Goal: Browse casually: Explore the website without a specific task or goal

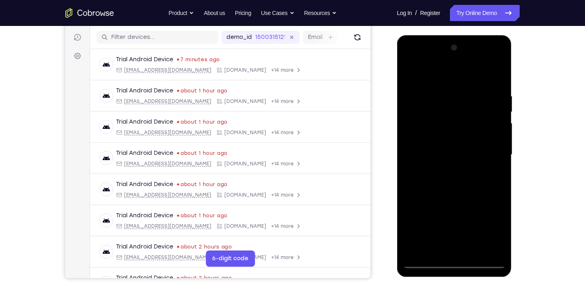
click at [458, 260] on div at bounding box center [454, 154] width 102 height 227
click at [491, 230] on div at bounding box center [454, 154] width 102 height 227
click at [425, 62] on div at bounding box center [454, 154] width 102 height 227
click at [491, 151] on div at bounding box center [454, 154] width 102 height 227
click at [460, 251] on div at bounding box center [454, 154] width 102 height 227
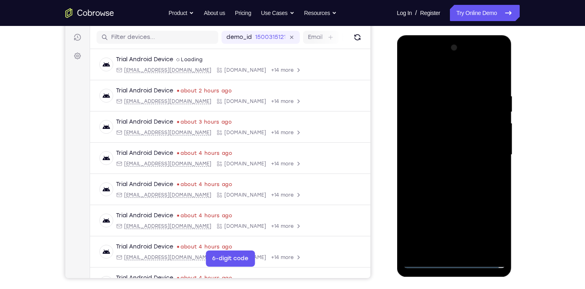
click at [444, 146] on div at bounding box center [454, 154] width 102 height 227
click at [446, 142] on div at bounding box center [454, 154] width 102 height 227
click at [446, 161] on div at bounding box center [454, 154] width 102 height 227
click at [448, 158] on div at bounding box center [454, 154] width 102 height 227
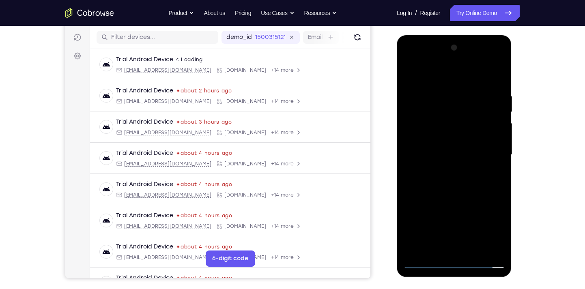
click at [444, 178] on div at bounding box center [454, 154] width 102 height 227
click at [498, 88] on div at bounding box center [454, 154] width 102 height 227
click at [499, 81] on div at bounding box center [454, 154] width 102 height 227
click at [474, 249] on div at bounding box center [454, 154] width 102 height 227
click at [463, 198] on div at bounding box center [454, 154] width 102 height 227
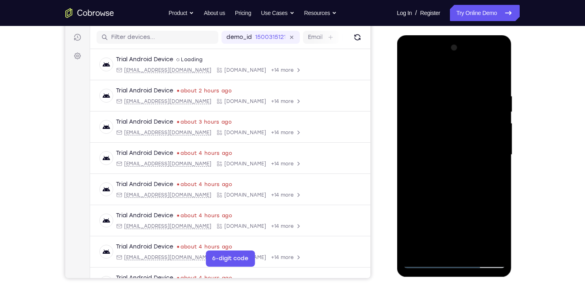
click at [472, 197] on div at bounding box center [454, 154] width 102 height 227
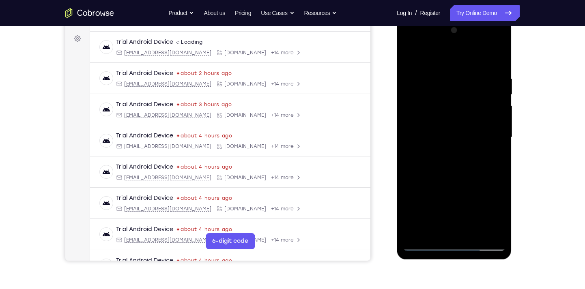
scroll to position [117, 0]
click at [450, 226] on div at bounding box center [454, 137] width 102 height 227
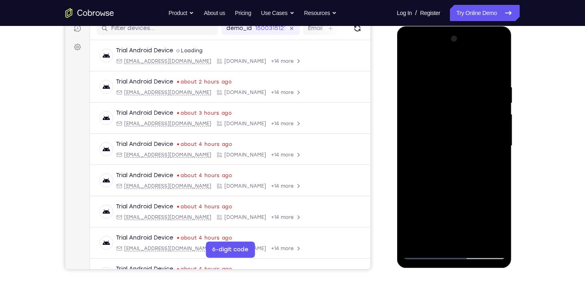
scroll to position [97, 0]
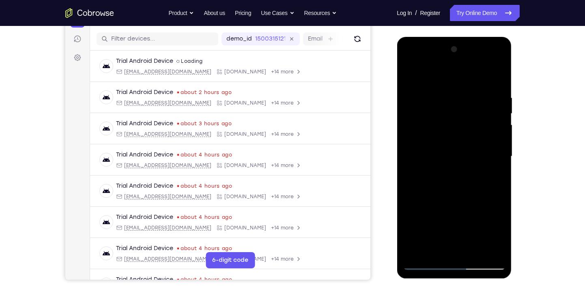
drag, startPoint x: 475, startPoint y: 125, endPoint x: 469, endPoint y: 160, distance: 35.8
click at [469, 160] on div at bounding box center [454, 156] width 102 height 227
drag, startPoint x: 469, startPoint y: 160, endPoint x: 477, endPoint y: 73, distance: 87.6
click at [477, 73] on div at bounding box center [454, 156] width 102 height 227
click at [497, 236] on div at bounding box center [454, 156] width 102 height 227
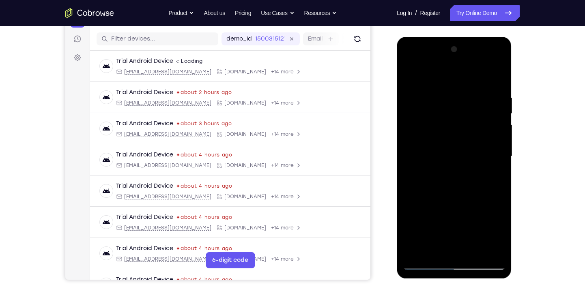
drag, startPoint x: 480, startPoint y: 129, endPoint x: 470, endPoint y: 178, distance: 50.2
click at [470, 178] on div at bounding box center [454, 156] width 102 height 227
drag, startPoint x: 463, startPoint y: 99, endPoint x: 462, endPoint y: 133, distance: 34.1
click at [462, 133] on div at bounding box center [454, 156] width 102 height 227
click at [453, 139] on div at bounding box center [454, 156] width 102 height 227
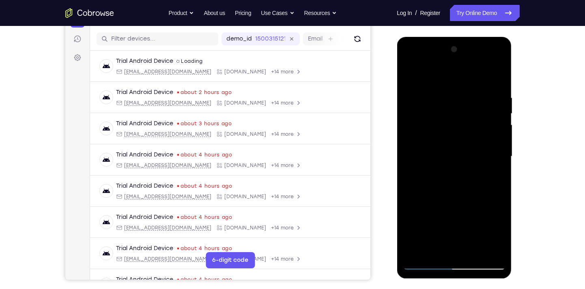
click at [456, 140] on div at bounding box center [454, 156] width 102 height 227
drag, startPoint x: 459, startPoint y: 159, endPoint x: 450, endPoint y: 203, distance: 45.3
click at [450, 203] on div at bounding box center [454, 156] width 102 height 227
drag, startPoint x: 468, startPoint y: 131, endPoint x: 457, endPoint y: 172, distance: 42.3
click at [457, 172] on div at bounding box center [454, 156] width 102 height 227
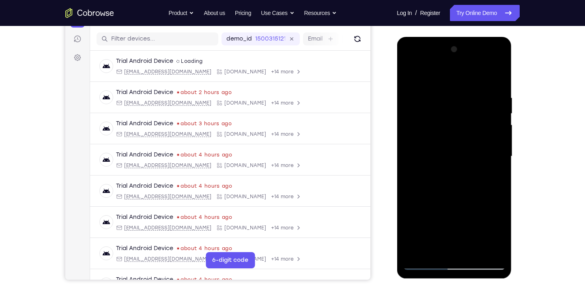
drag, startPoint x: 488, startPoint y: 138, endPoint x: 493, endPoint y: 103, distance: 35.6
click at [493, 103] on div at bounding box center [454, 156] width 102 height 227
drag, startPoint x: 487, startPoint y: 143, endPoint x: 480, endPoint y: 79, distance: 64.5
click at [480, 79] on div at bounding box center [454, 156] width 102 height 227
click at [413, 77] on div at bounding box center [454, 156] width 102 height 227
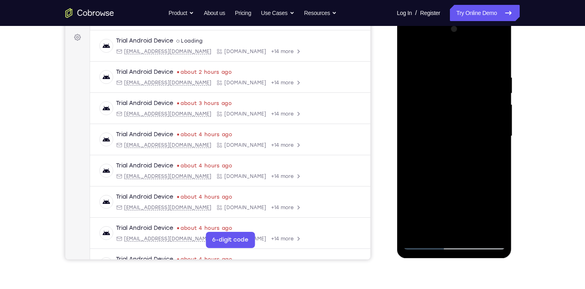
scroll to position [118, 0]
click at [445, 119] on div at bounding box center [454, 135] width 102 height 227
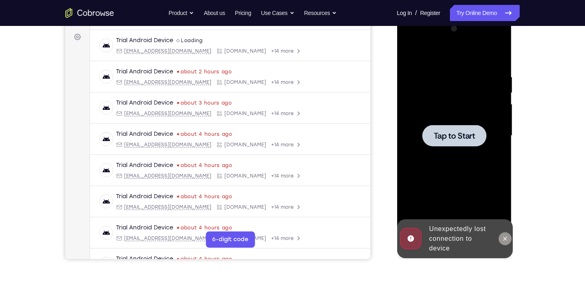
click at [507, 241] on icon at bounding box center [504, 239] width 6 height 6
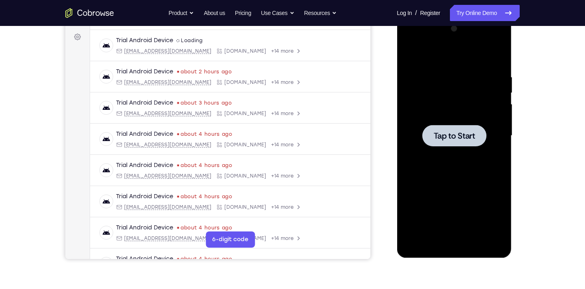
click at [429, 127] on div at bounding box center [454, 135] width 64 height 21
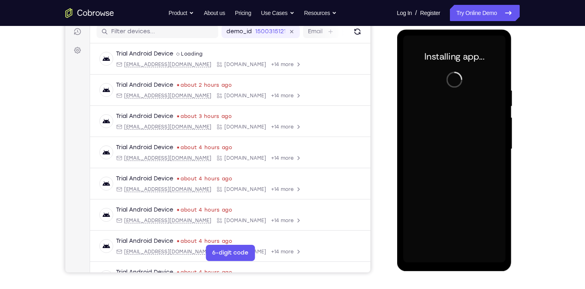
scroll to position [106, 0]
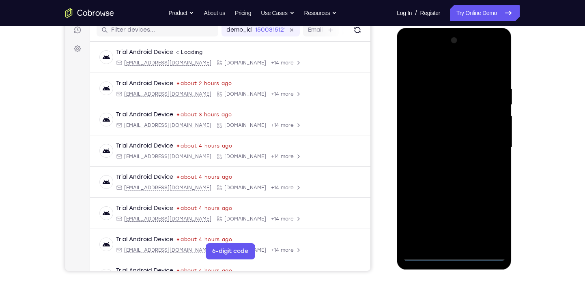
click at [457, 259] on div at bounding box center [454, 147] width 102 height 227
click at [487, 217] on div at bounding box center [454, 147] width 102 height 227
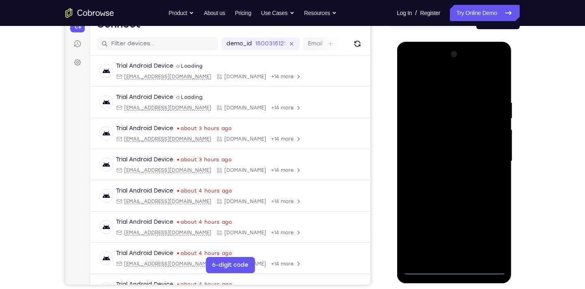
scroll to position [97, 0]
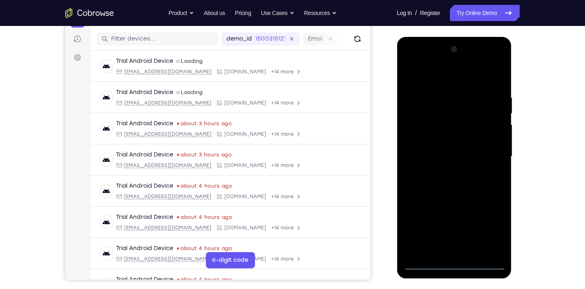
click at [423, 62] on div at bounding box center [454, 156] width 102 height 227
click at [490, 150] on div at bounding box center [454, 156] width 102 height 227
click at [445, 172] on div at bounding box center [454, 156] width 102 height 227
click at [425, 148] on div at bounding box center [454, 156] width 102 height 227
click at [431, 145] on div at bounding box center [454, 156] width 102 height 227
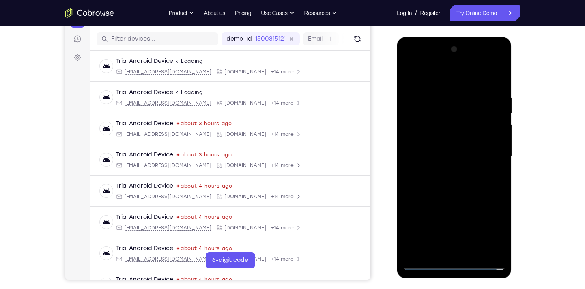
click at [432, 152] on div at bounding box center [454, 156] width 102 height 227
click at [435, 182] on div at bounding box center [454, 156] width 102 height 227
click at [502, 85] on div at bounding box center [454, 156] width 102 height 227
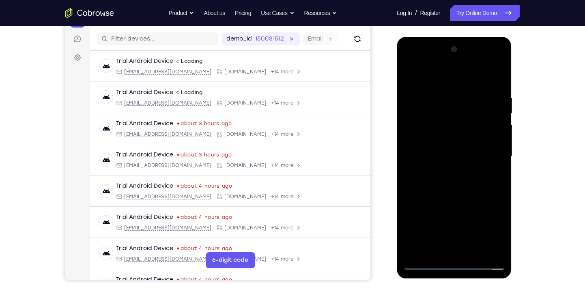
click at [471, 247] on div at bounding box center [454, 156] width 102 height 227
click at [457, 199] on div at bounding box center [454, 156] width 102 height 227
click at [461, 142] on div at bounding box center [454, 156] width 102 height 227
click at [446, 246] on div at bounding box center [454, 156] width 102 height 227
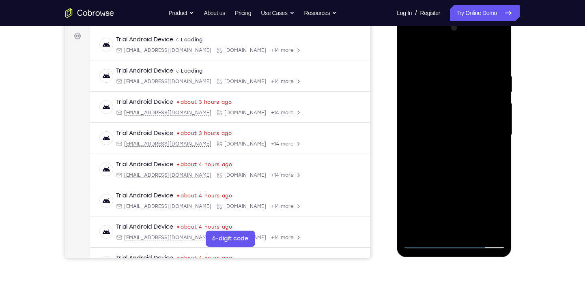
scroll to position [120, 0]
click at [499, 214] on div at bounding box center [454, 134] width 102 height 227
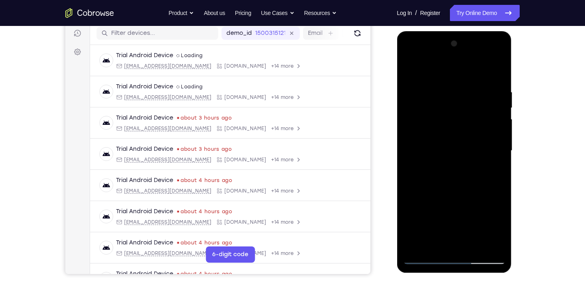
scroll to position [98, 0]
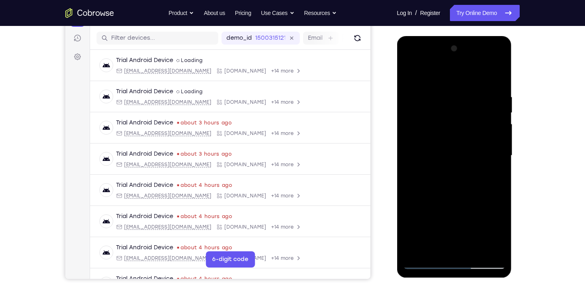
click at [410, 77] on div at bounding box center [454, 155] width 102 height 227
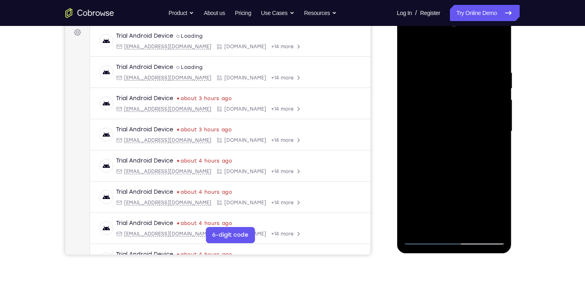
click at [453, 118] on div at bounding box center [454, 131] width 102 height 227
drag, startPoint x: 471, startPoint y: 120, endPoint x: 467, endPoint y: 165, distance: 46.0
click at [467, 165] on div at bounding box center [454, 131] width 102 height 227
drag, startPoint x: 480, startPoint y: 170, endPoint x: 480, endPoint y: 81, distance: 89.6
click at [480, 81] on div at bounding box center [454, 131] width 102 height 227
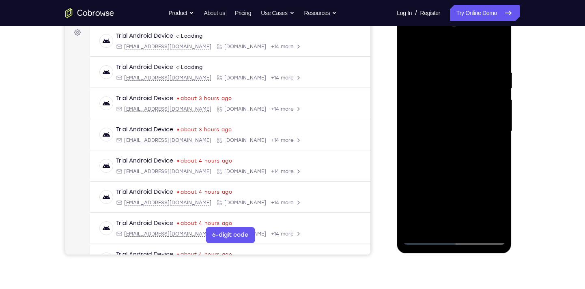
click at [430, 223] on div at bounding box center [454, 131] width 102 height 227
click at [494, 210] on div at bounding box center [454, 131] width 102 height 227
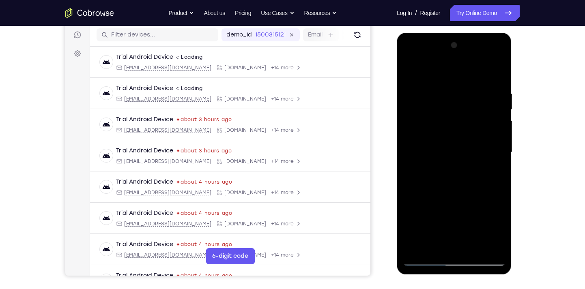
scroll to position [99, 0]
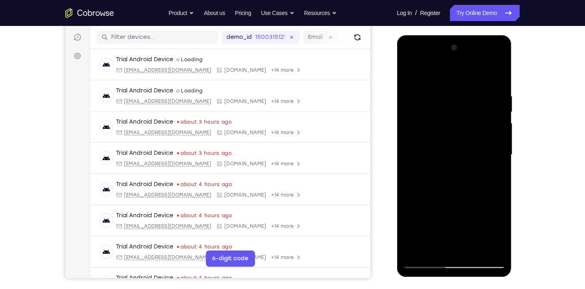
click at [407, 75] on div at bounding box center [454, 154] width 102 height 227
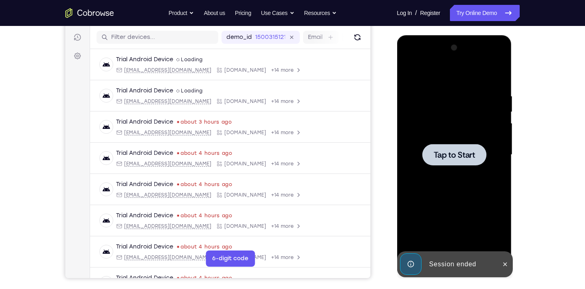
click at [444, 161] on div at bounding box center [454, 154] width 64 height 21
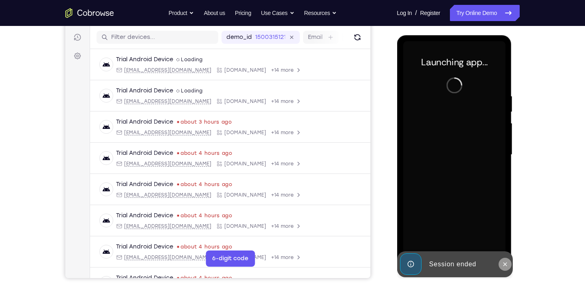
click at [501, 259] on button at bounding box center [504, 264] width 13 height 13
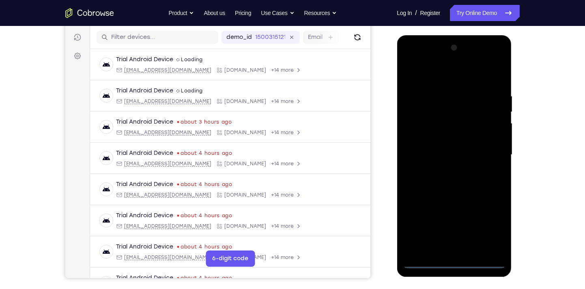
click at [454, 264] on div at bounding box center [454, 154] width 102 height 227
click at [492, 229] on div at bounding box center [454, 154] width 102 height 227
click at [425, 64] on div at bounding box center [454, 154] width 102 height 227
click at [486, 149] on div at bounding box center [454, 154] width 102 height 227
click at [448, 170] on div at bounding box center [454, 154] width 102 height 227
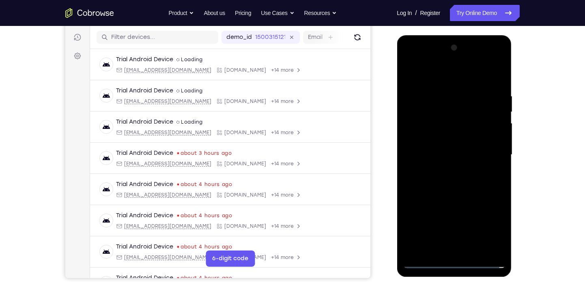
click at [450, 149] on div at bounding box center [454, 154] width 102 height 227
click at [448, 141] on div at bounding box center [454, 154] width 102 height 227
click at [443, 154] on div at bounding box center [454, 154] width 102 height 227
click at [501, 86] on div at bounding box center [454, 154] width 102 height 227
drag, startPoint x: 481, startPoint y: 195, endPoint x: 473, endPoint y: 134, distance: 61.7
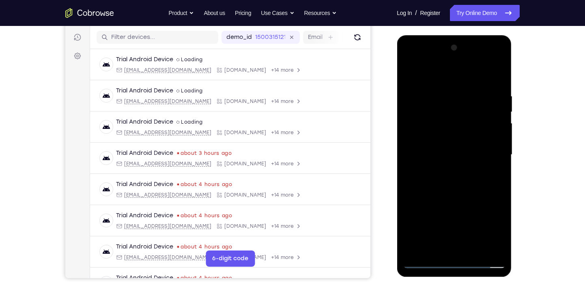
click at [473, 134] on div at bounding box center [454, 154] width 102 height 227
click at [477, 249] on div at bounding box center [454, 154] width 102 height 227
click at [460, 198] on div at bounding box center [454, 154] width 102 height 227
